Goal: Task Accomplishment & Management: Manage account settings

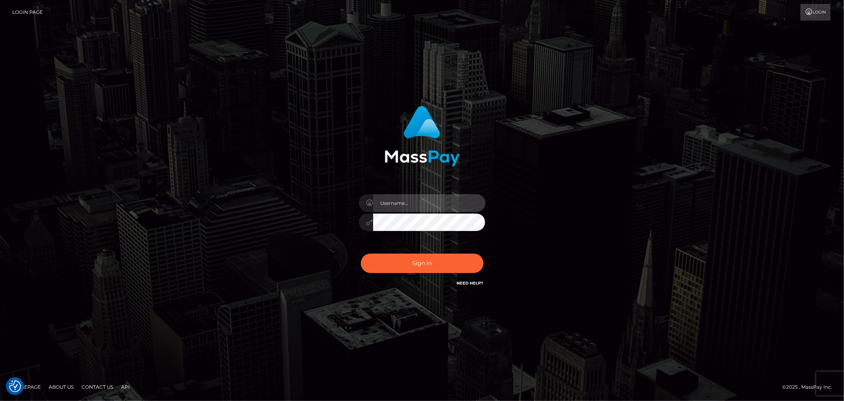
click at [415, 199] on input "text" at bounding box center [429, 203] width 112 height 18
type input "Ivan.B2"
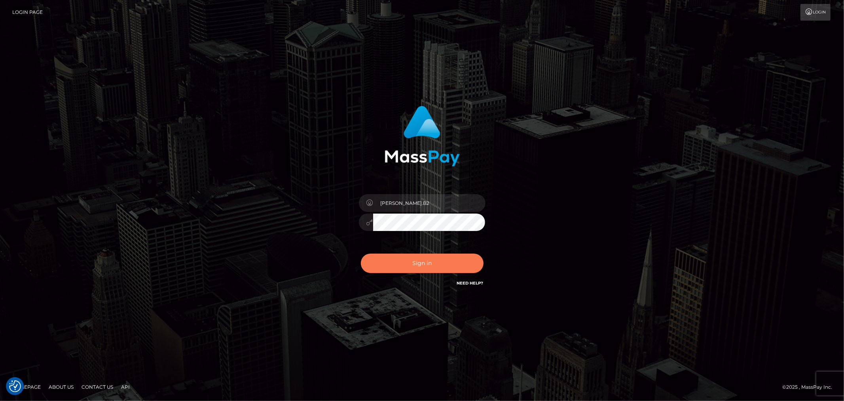
click at [458, 267] on button "Sign in" at bounding box center [422, 262] width 123 height 19
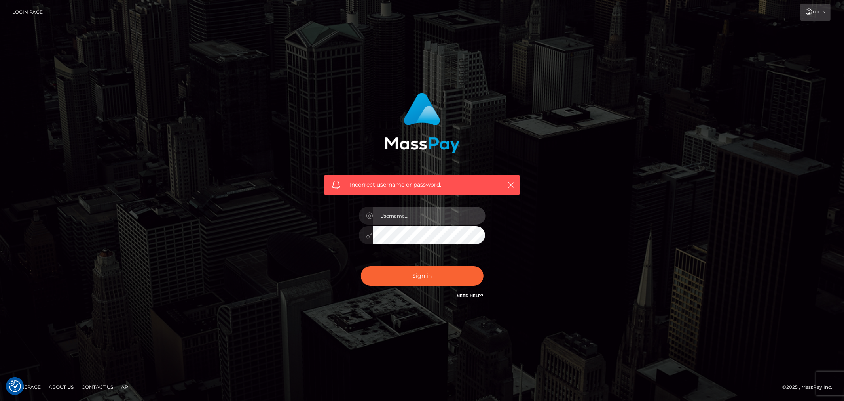
drag, startPoint x: 416, startPoint y: 219, endPoint x: 414, endPoint y: 225, distance: 5.8
click at [416, 220] on input "text" at bounding box center [429, 216] width 112 height 18
type input "Ivan.B2"
click at [451, 282] on button "Sign in" at bounding box center [422, 275] width 123 height 19
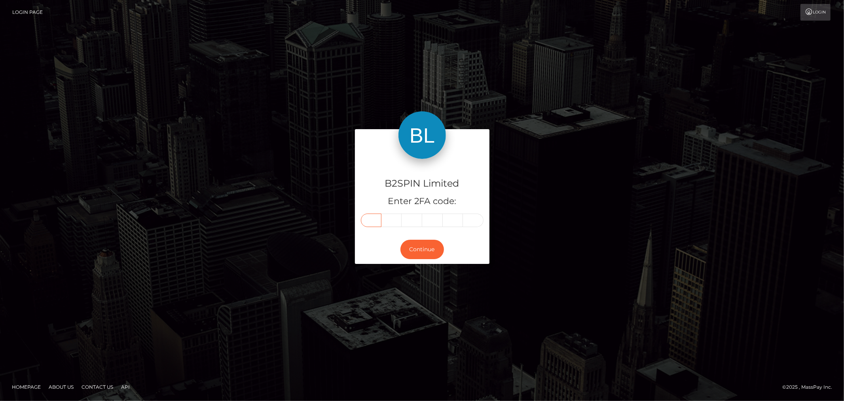
click at [372, 218] on input "text" at bounding box center [371, 219] width 21 height 13
click at [372, 219] on input "text" at bounding box center [371, 219] width 21 height 13
type input "3"
type input "5"
type input "7"
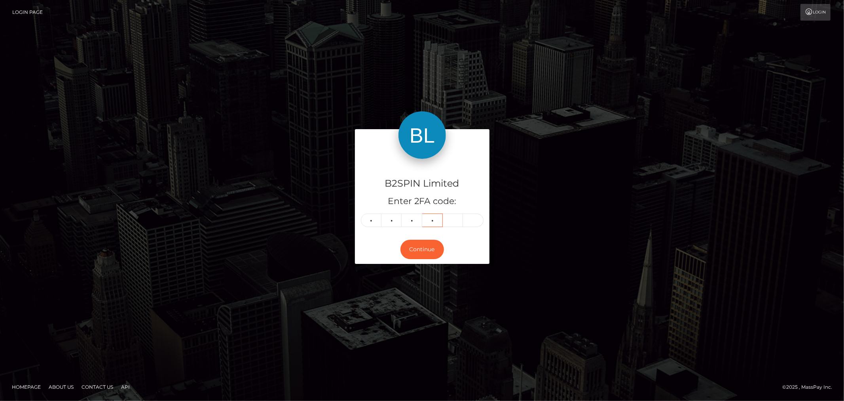
type input "9"
type input "6"
type input "2"
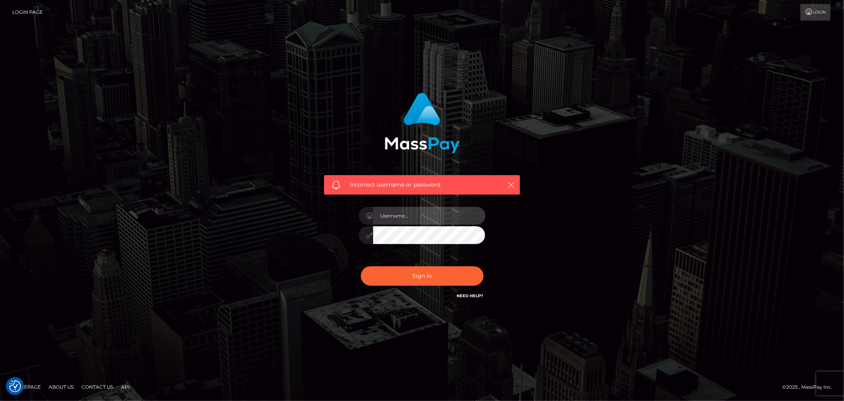
click at [442, 216] on input "text" at bounding box center [429, 216] width 112 height 18
type input "Ivan.B2"
click at [441, 275] on button "Sign in" at bounding box center [422, 275] width 123 height 19
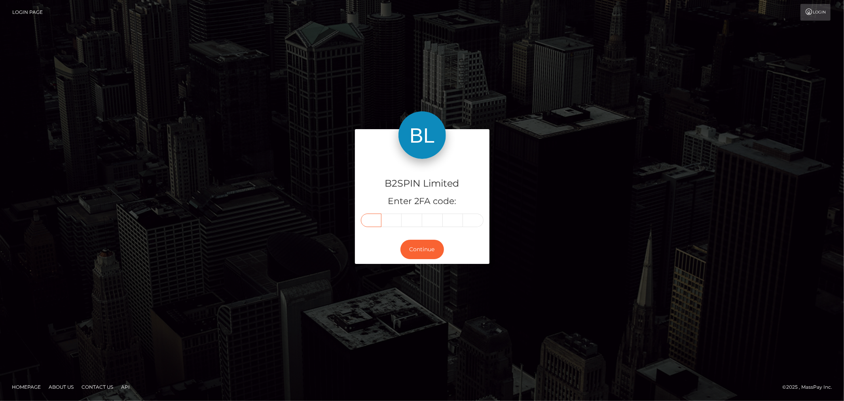
click at [372, 220] on input "text" at bounding box center [371, 219] width 21 height 13
type input "0"
type input "4"
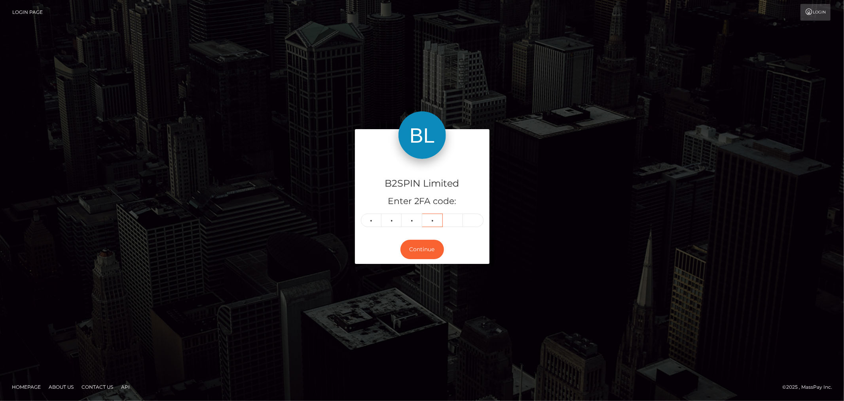
type input "3"
type input "9"
type input "3"
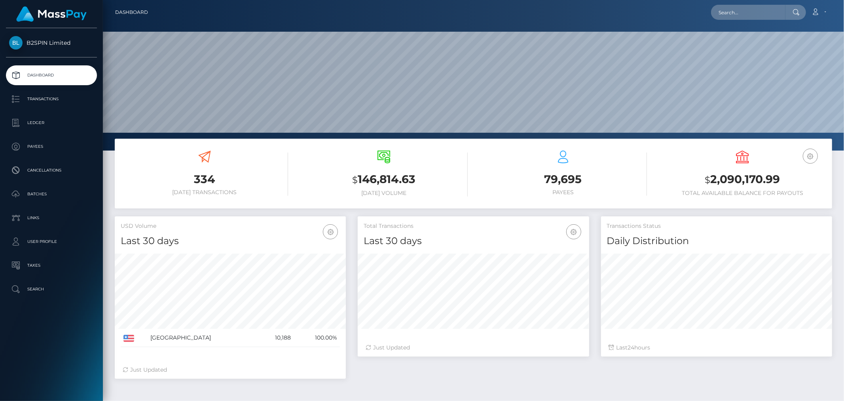
scroll to position [140, 231]
click at [749, 178] on h3 "$ 2,090,170.99" at bounding box center [742, 179] width 167 height 16
copy h3 "2,090,170.99"
click at [37, 120] on p "Ledger" at bounding box center [51, 123] width 85 height 12
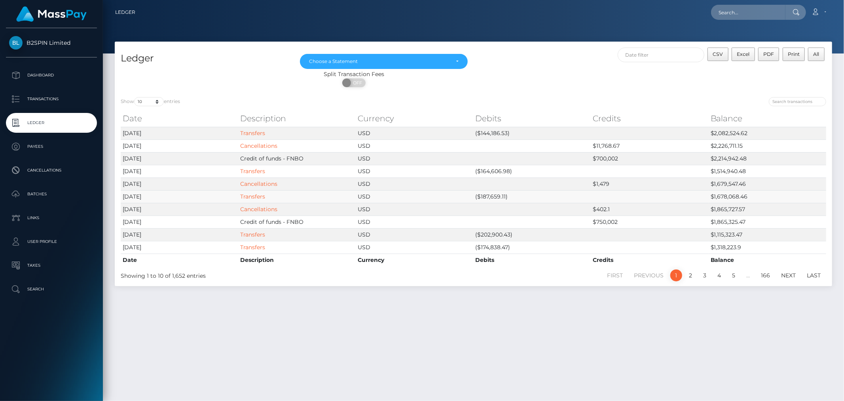
click at [499, 192] on td "($187,659.11)" at bounding box center [532, 196] width 118 height 13
click at [501, 170] on td "($164,606.98)" at bounding box center [532, 171] width 118 height 13
copy td "164,606.98"
click at [486, 132] on td "($144,186.53)" at bounding box center [532, 133] width 118 height 13
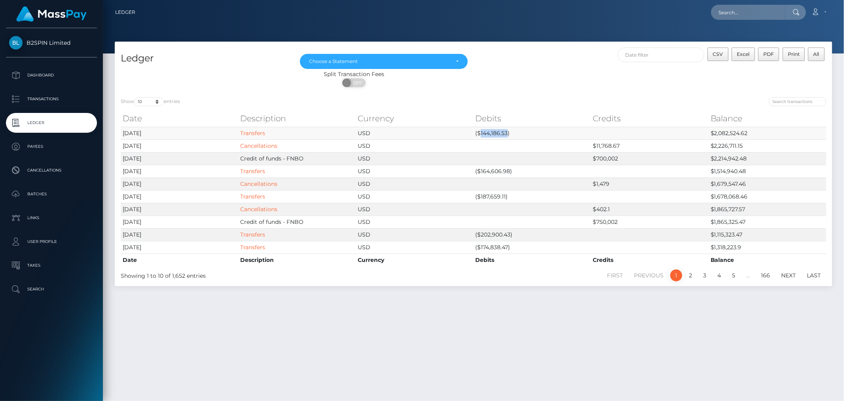
click at [486, 132] on td "($144,186.53)" at bounding box center [532, 133] width 118 height 13
copy td "144,186.53"
